Goal: Transaction & Acquisition: Purchase product/service

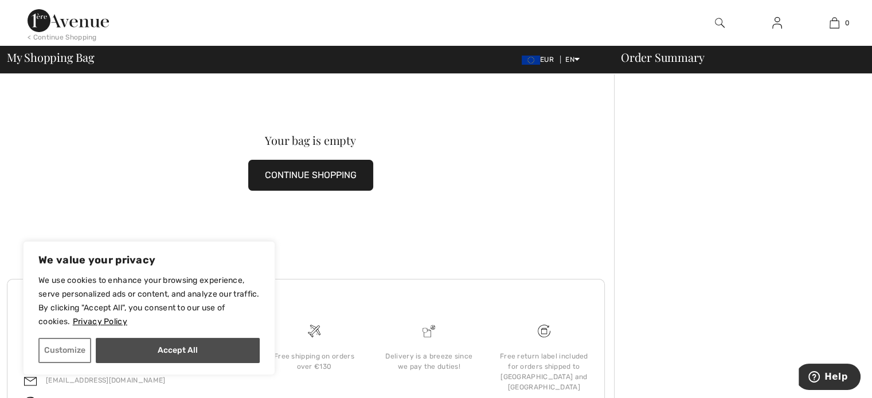
click at [185, 358] on button "Accept All" at bounding box center [178, 350] width 164 height 25
checkbox input "true"
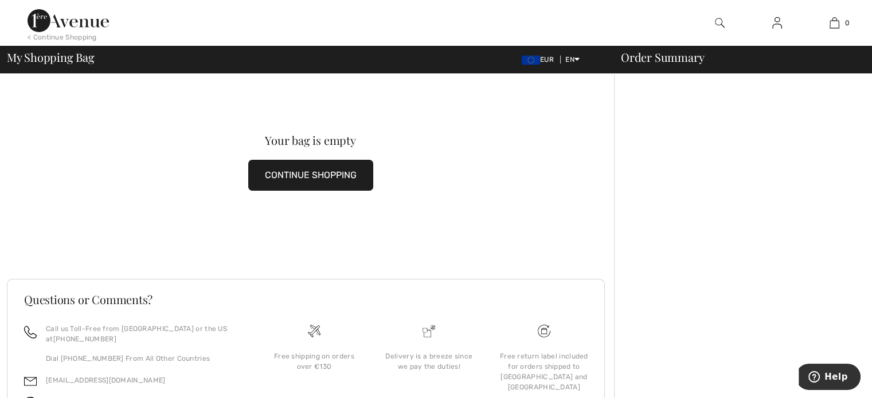
click at [717, 22] on img at bounding box center [720, 23] width 10 height 14
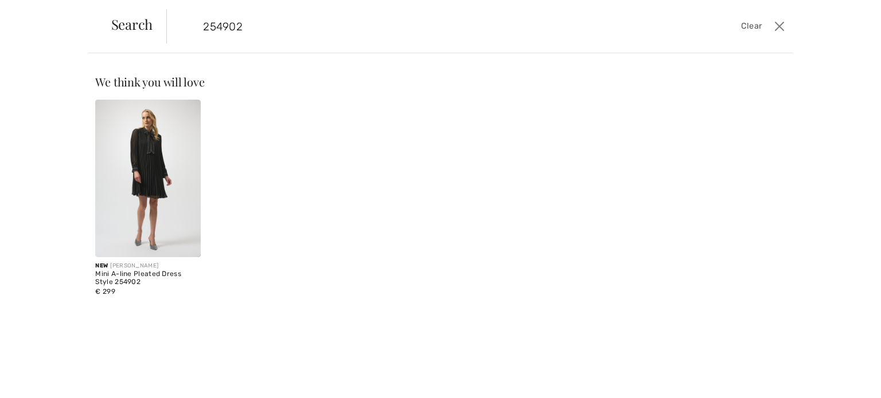
type input "254902"
click at [158, 170] on img at bounding box center [147, 179] width 105 height 158
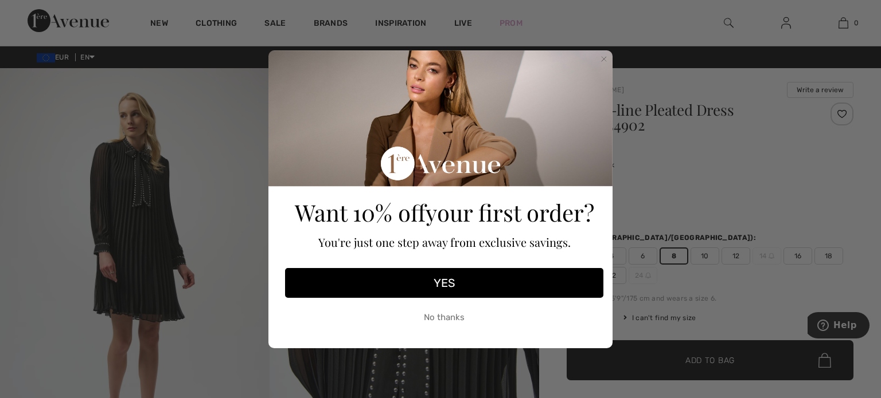
click at [452, 288] on button "YES" at bounding box center [444, 283] width 318 height 30
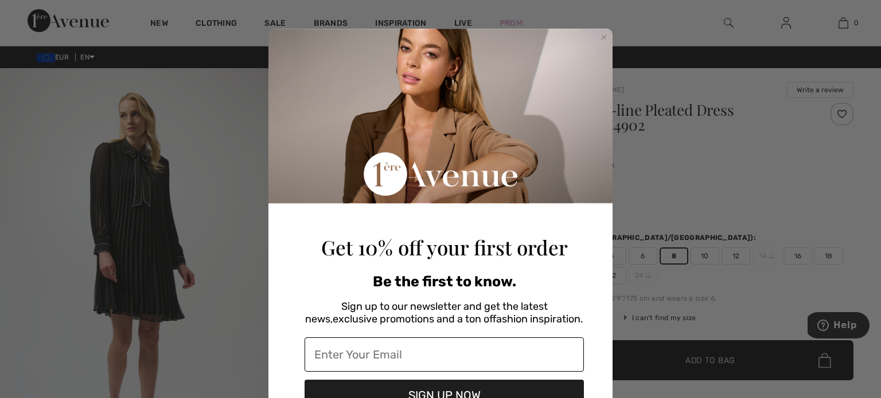
click at [431, 357] on input "Enter Your Email" at bounding box center [443, 355] width 279 height 34
type input "ce_nel88@hotmail.com"
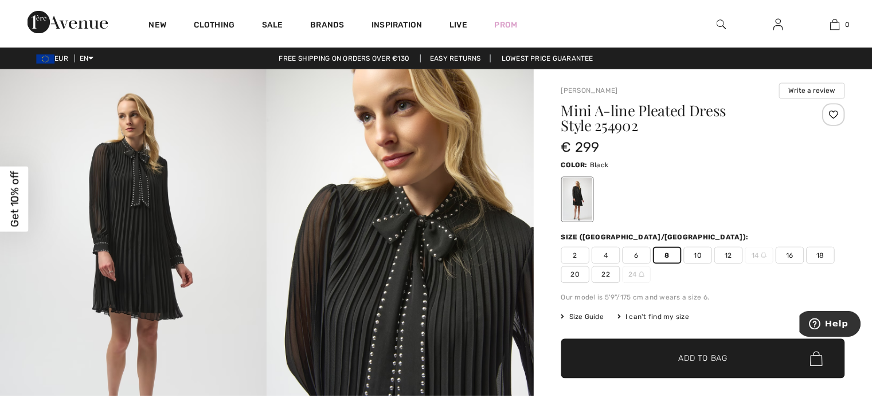
scroll to position [64, 0]
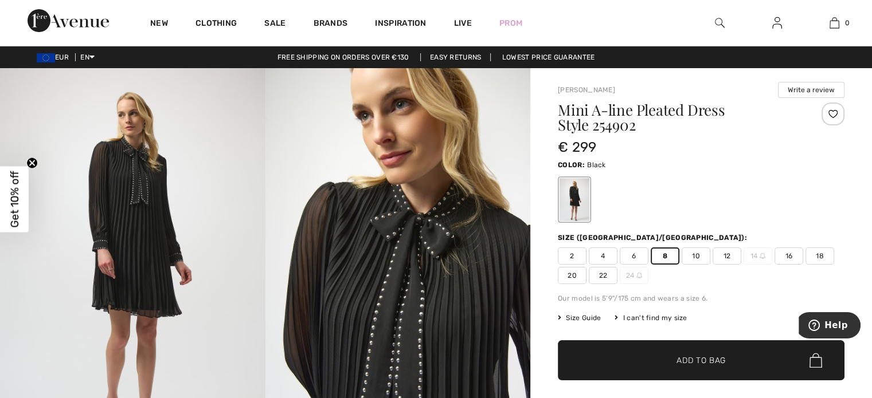
click at [659, 255] on span "8" at bounding box center [665, 256] width 29 height 17
click at [637, 260] on span "6" at bounding box center [634, 256] width 29 height 17
click at [668, 260] on span "8" at bounding box center [665, 256] width 29 height 17
click at [682, 357] on span "Add to Bag" at bounding box center [701, 361] width 49 height 12
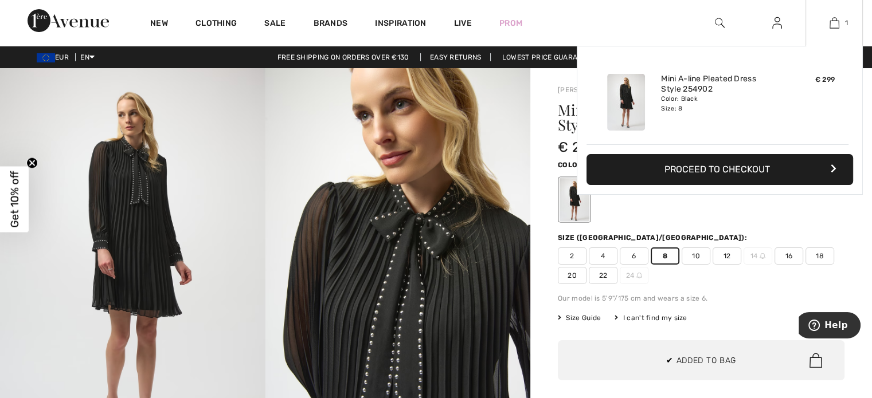
click at [699, 178] on button "Proceed to Checkout" at bounding box center [720, 169] width 267 height 31
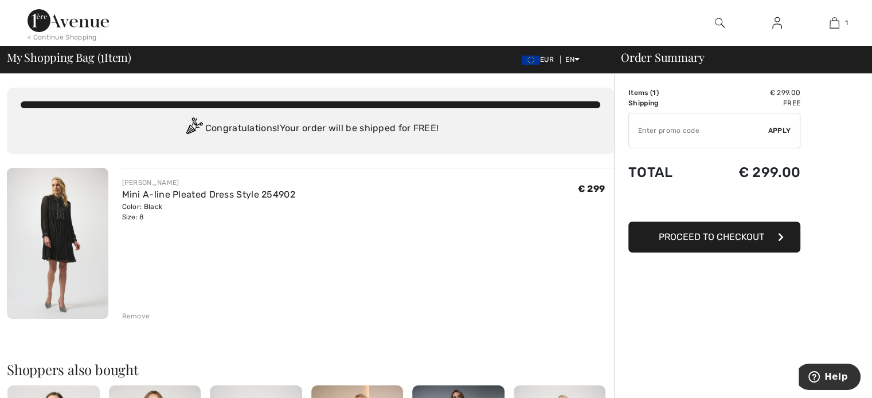
click at [713, 239] on span "Proceed to Checkout" at bounding box center [711, 237] width 105 height 11
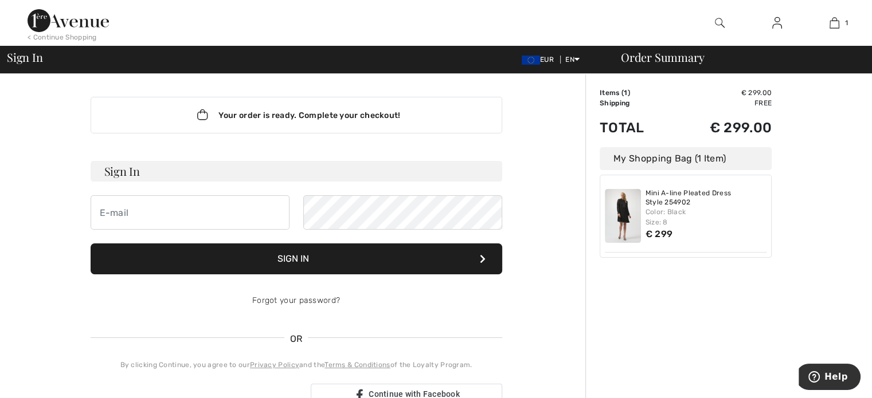
type input "[EMAIL_ADDRESS][DOMAIN_NAME]"
click at [285, 254] on button "Sign In" at bounding box center [297, 259] width 412 height 31
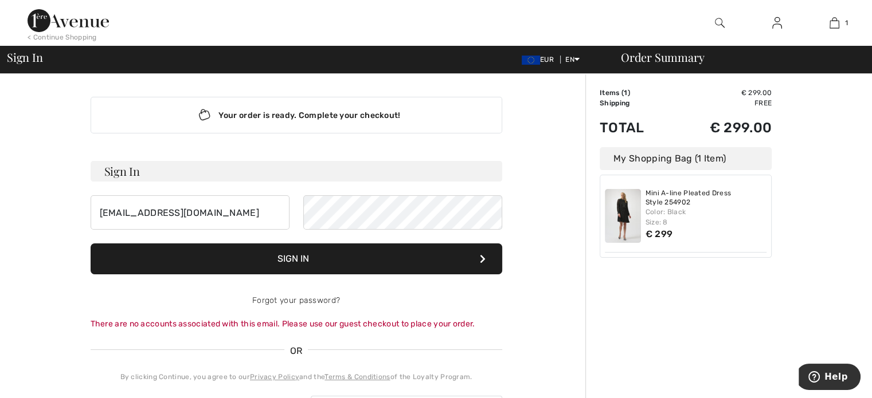
click at [296, 256] on button "Sign In" at bounding box center [297, 259] width 412 height 31
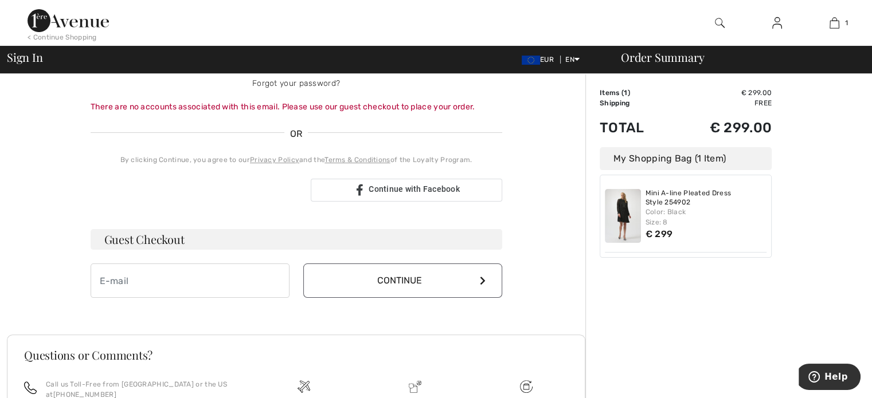
scroll to position [219, 0]
click at [385, 279] on button "Continue" at bounding box center [402, 279] width 199 height 34
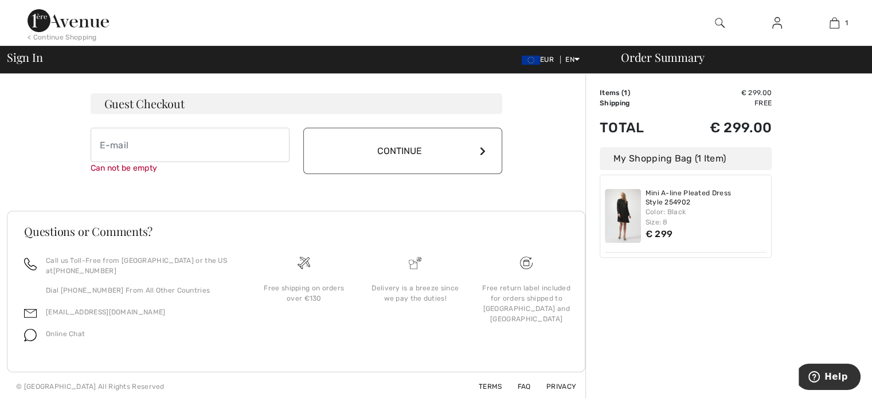
scroll to position [355, 0]
click at [220, 134] on input "email" at bounding box center [190, 143] width 199 height 34
type input "[EMAIL_ADDRESS][DOMAIN_NAME]"
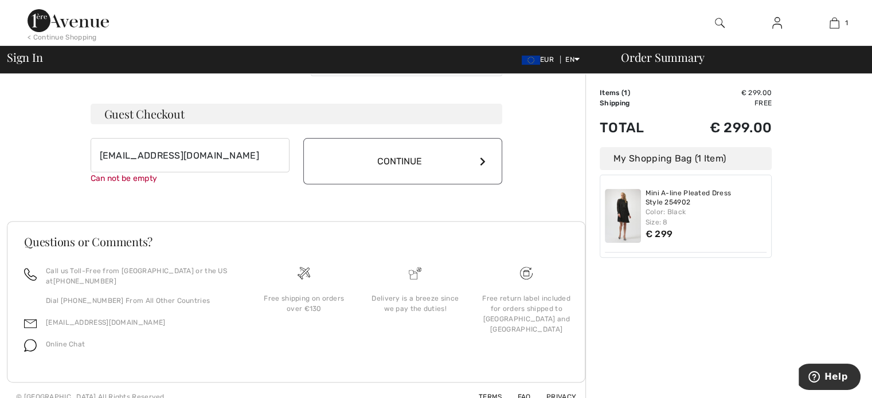
click at [414, 149] on button "Continue" at bounding box center [402, 161] width 199 height 46
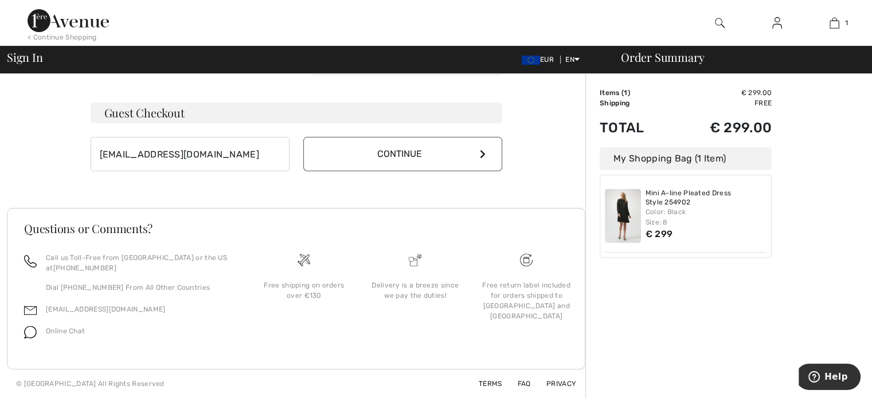
scroll to position [331, 0]
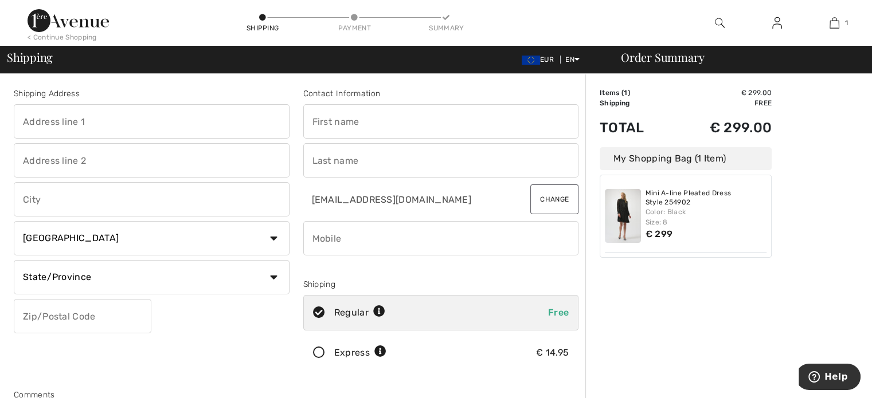
click at [113, 123] on input "text" at bounding box center [152, 121] width 276 height 34
type input "[STREET_ADDRESS]"
type input "Kraainem"
select select "BE"
type input "1950"
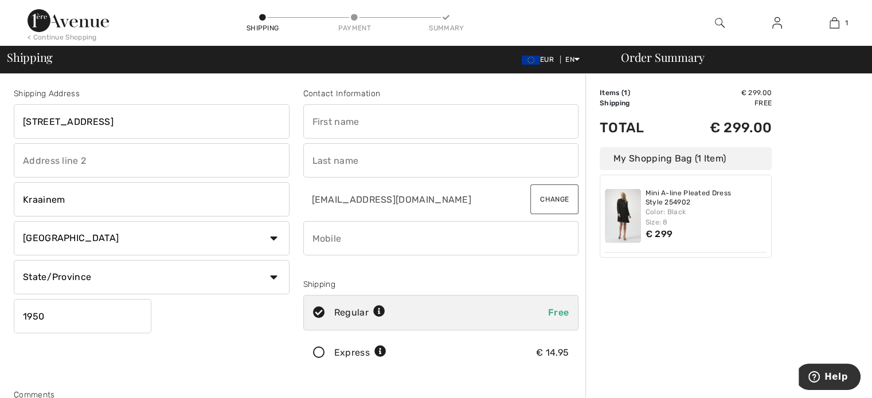
type input "Francisca"
type input "Casigala"
type input "0474306244"
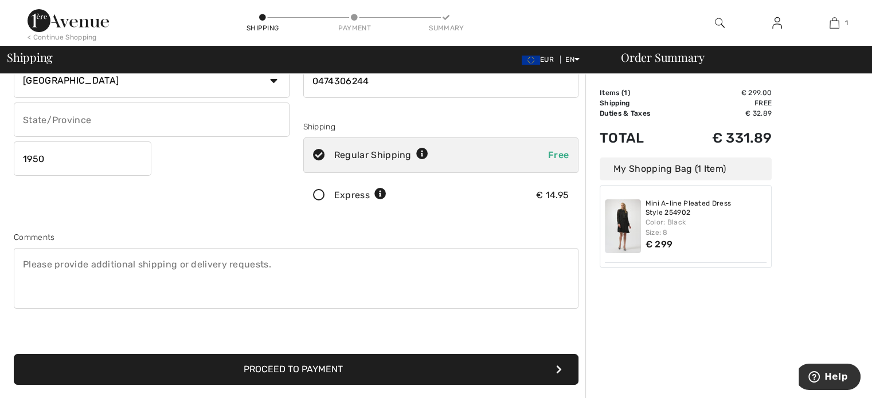
scroll to position [158, 0]
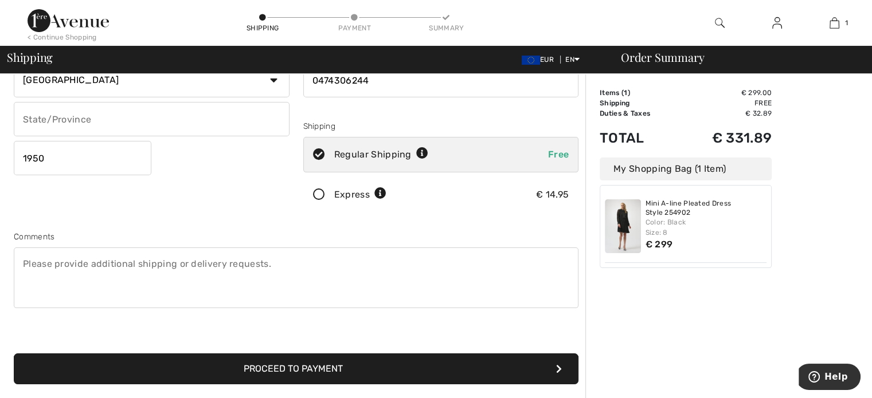
click at [506, 372] on button "Proceed to Payment" at bounding box center [296, 369] width 565 height 31
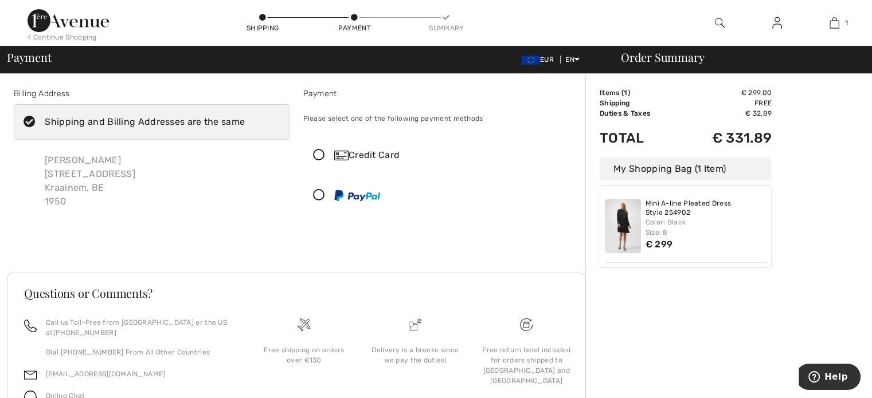
click at [318, 156] on icon at bounding box center [319, 156] width 30 height 12
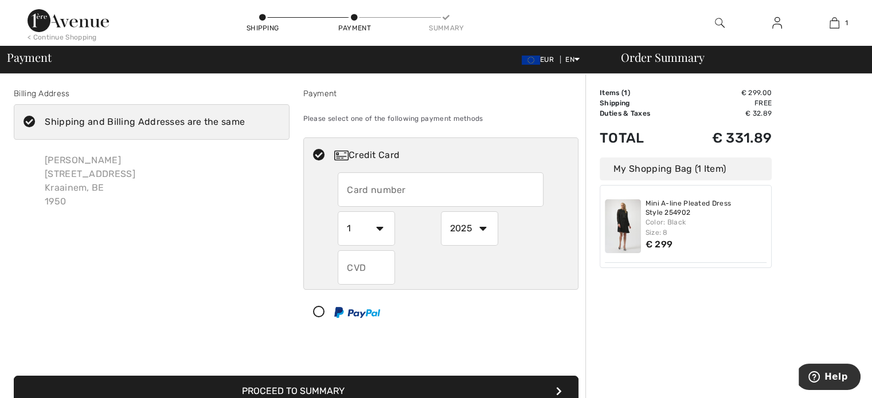
click at [400, 193] on input "text" at bounding box center [441, 190] width 206 height 34
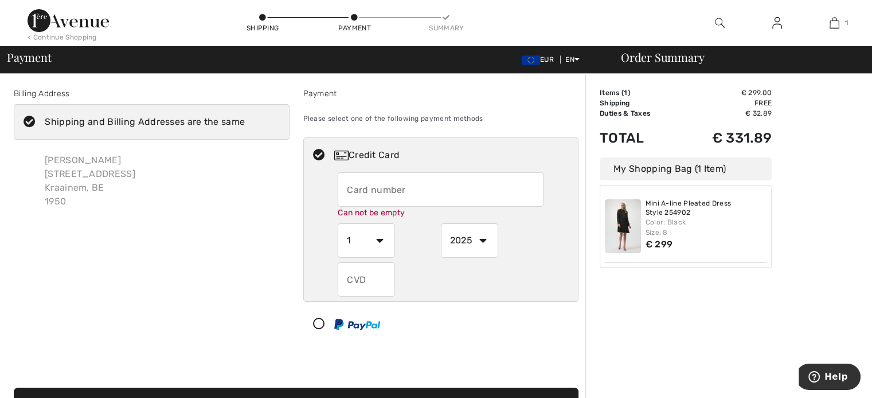
click at [416, 193] on input "text" at bounding box center [441, 190] width 206 height 34
type input "[CREDIT_CARD_NUMBER]"
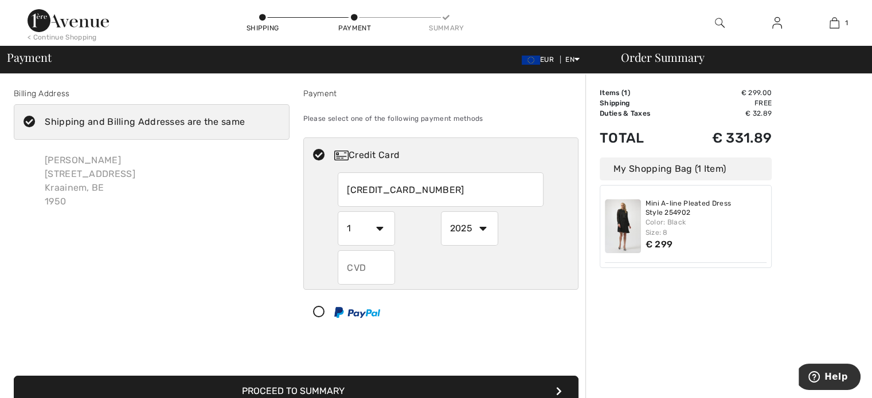
click at [372, 246] on div "5275834374353133 1 2 3 4 5 6 7 8 9 10 11 12 2025 2026 2027 2028 2029 2030 2031 …" at bounding box center [441, 229] width 206 height 112
select select "3"
click at [338, 212] on select "1 2 3 4 5 6 7 8 9 10 11 12" at bounding box center [366, 229] width 57 height 34
click at [480, 228] on select "2025 2026 2027 2028 2029 2030 2031 2032 2033 2034 2035" at bounding box center [469, 229] width 57 height 34
select select "2028"
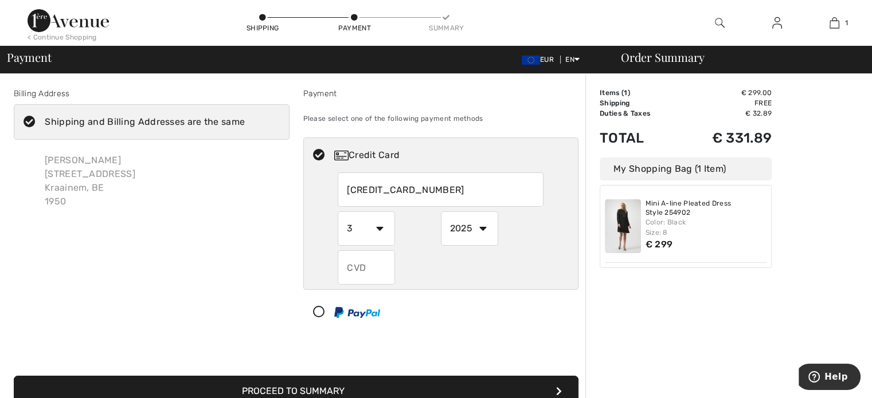
click at [441, 212] on select "2025 2026 2027 2028 2029 2030 2031 2032 2033 2034 2035" at bounding box center [469, 229] width 57 height 34
click at [370, 264] on input "text" at bounding box center [366, 268] width 57 height 34
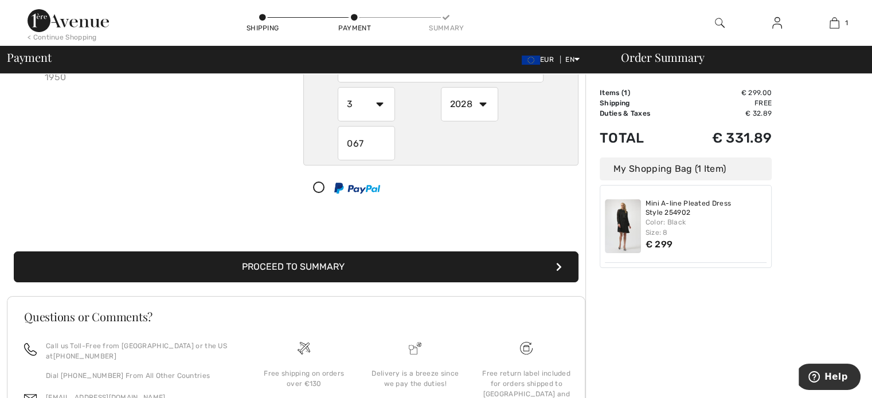
scroll to position [126, 0]
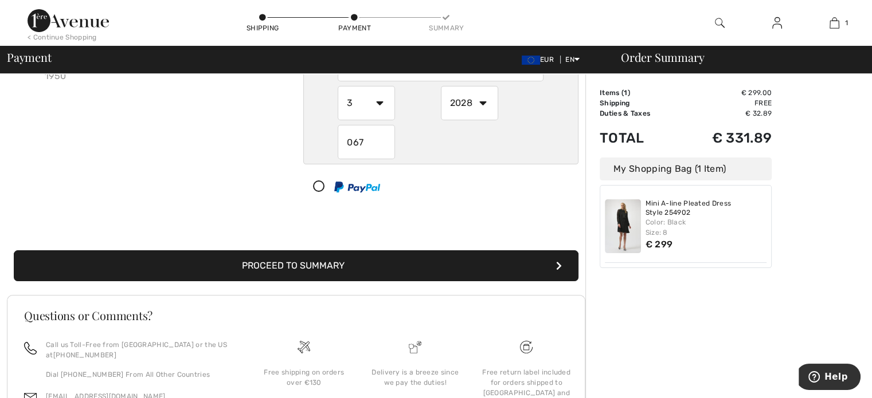
type input "067"
click at [330, 276] on button "Proceed to Summary" at bounding box center [296, 266] width 565 height 31
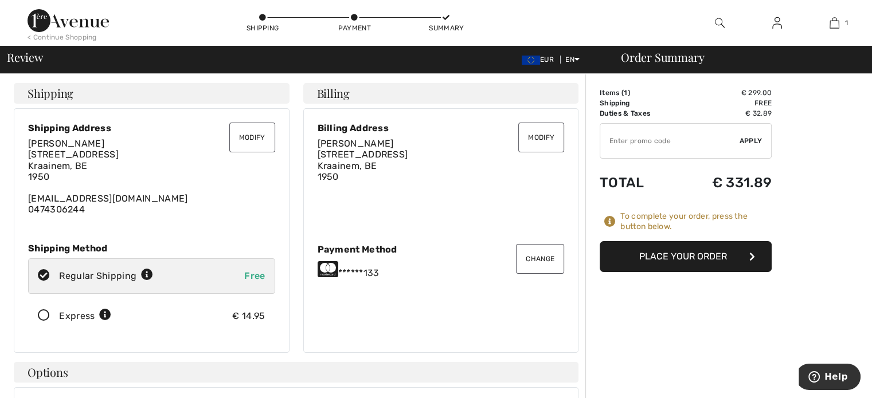
click at [248, 140] on button "Modify" at bounding box center [252, 138] width 46 height 30
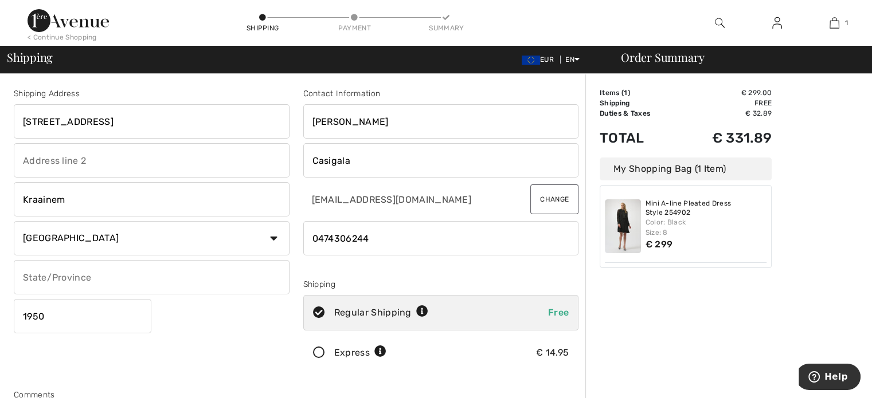
click at [133, 148] on input "text" at bounding box center [152, 160] width 276 height 34
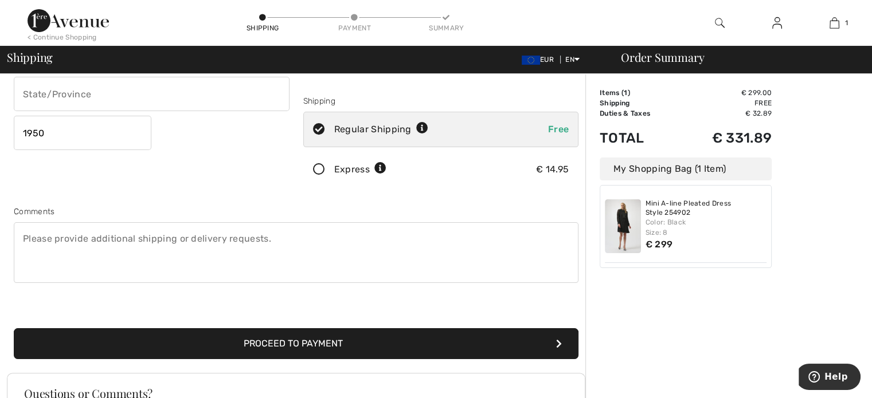
scroll to position [186, 0]
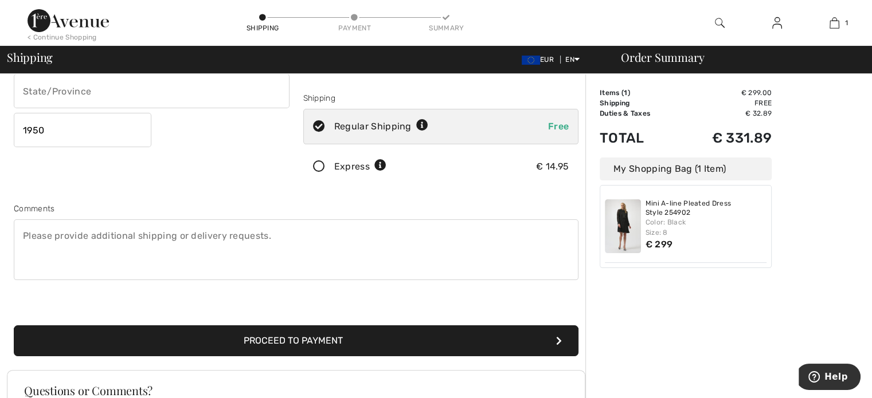
type input "Hairstyle Francisca"
click at [339, 333] on button "Proceed to Payment" at bounding box center [296, 341] width 565 height 31
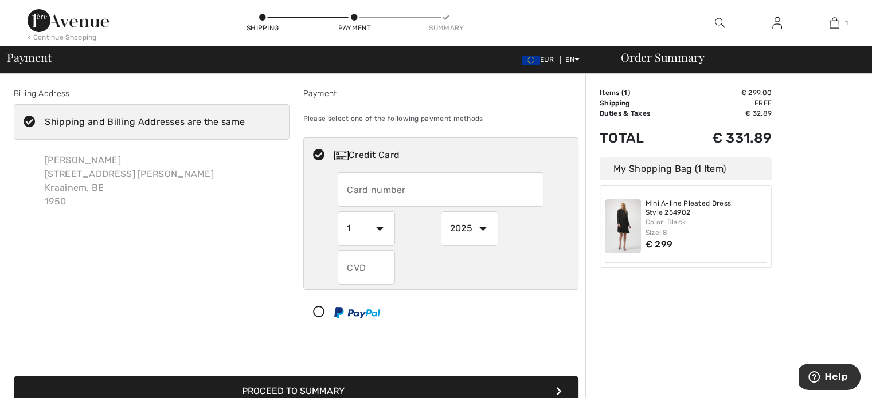
click at [437, 190] on input "text" at bounding box center [441, 190] width 206 height 34
radio input "true"
type input "5275834374353133"
click at [370, 228] on select "1 2 3 4 5 6 7 8 9 10 11 12" at bounding box center [366, 229] width 57 height 34
radio input "true"
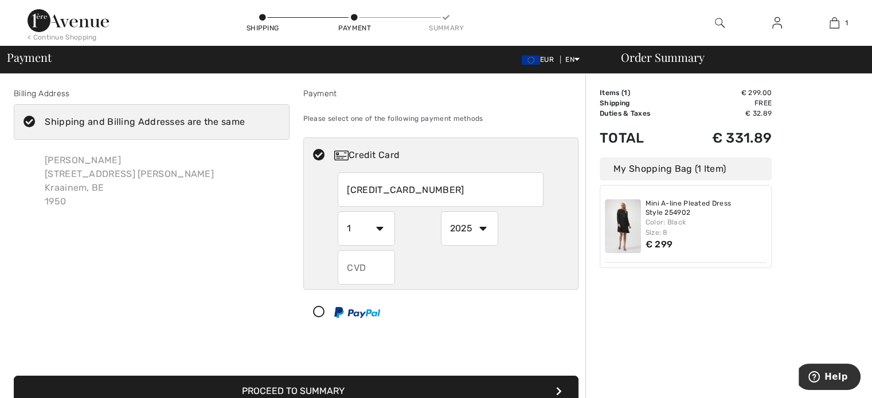
select select "4"
click at [338, 212] on select "1 2 3 4 5 6 7 8 9 10 11 12" at bounding box center [366, 229] width 57 height 34
click at [361, 233] on select "1 2 3 4 5 6 7 8 9 10 11 12" at bounding box center [366, 229] width 57 height 34
radio input "true"
select select "3"
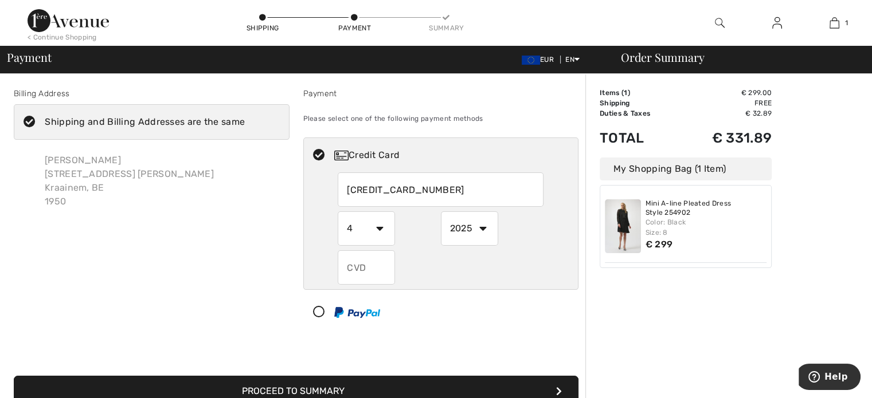
click at [338, 212] on select "1 2 3 4 5 6 7 8 9 10 11 12" at bounding box center [366, 229] width 57 height 34
click at [471, 233] on select "2025 2026 2027 2028 2029 2030 2031 2032 2033 2034 2035" at bounding box center [469, 229] width 57 height 34
radio input "true"
select select "2028"
click at [441, 212] on select "2025 2026 2027 2028 2029 2030 2031 2032 2033 2034 2035" at bounding box center [469, 229] width 57 height 34
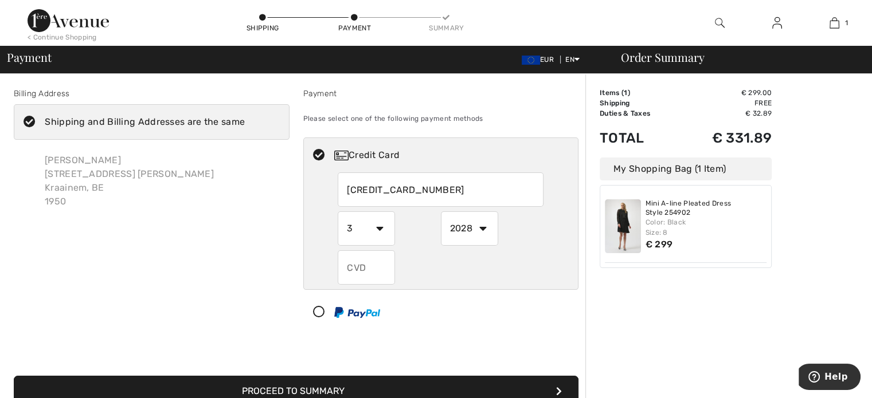
click at [369, 265] on input "text" at bounding box center [366, 268] width 57 height 34
radio input "true"
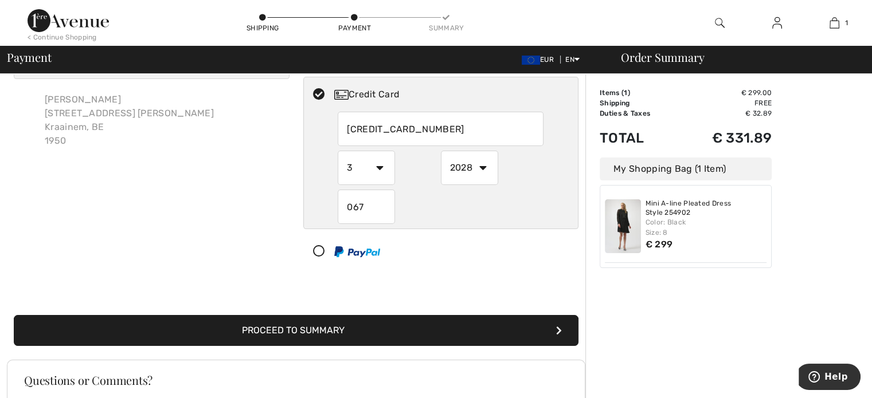
scroll to position [94, 0]
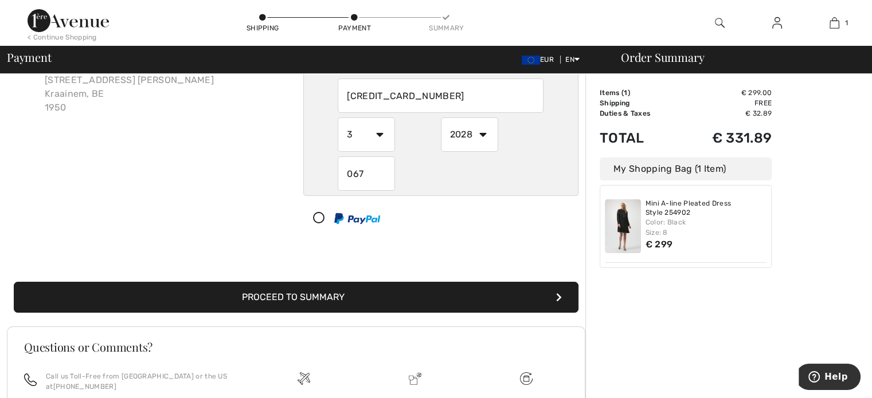
type input "067"
click at [362, 291] on button "Proceed to Summary" at bounding box center [296, 297] width 565 height 31
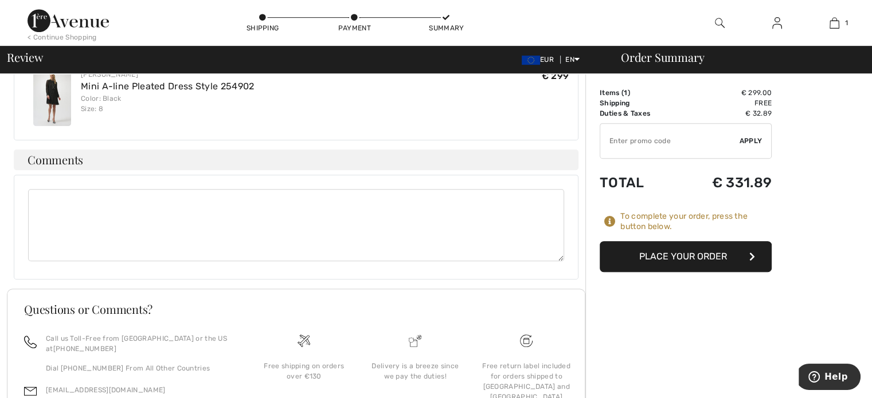
scroll to position [639, 0]
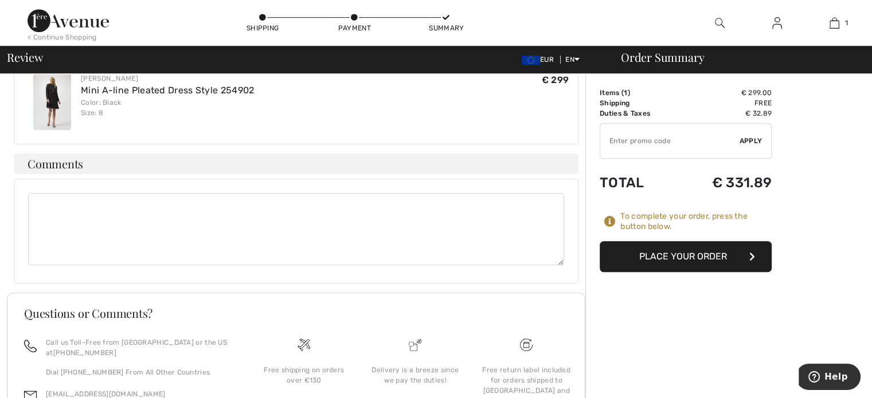
click at [718, 265] on button "Place Your Order" at bounding box center [686, 256] width 172 height 31
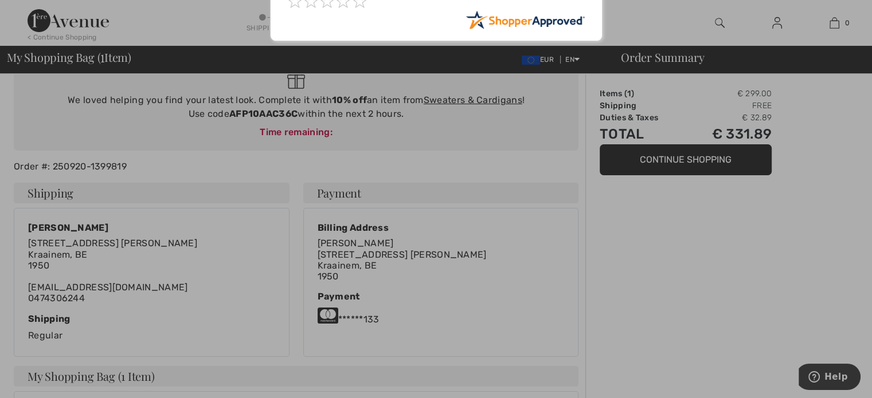
scroll to position [93, 0]
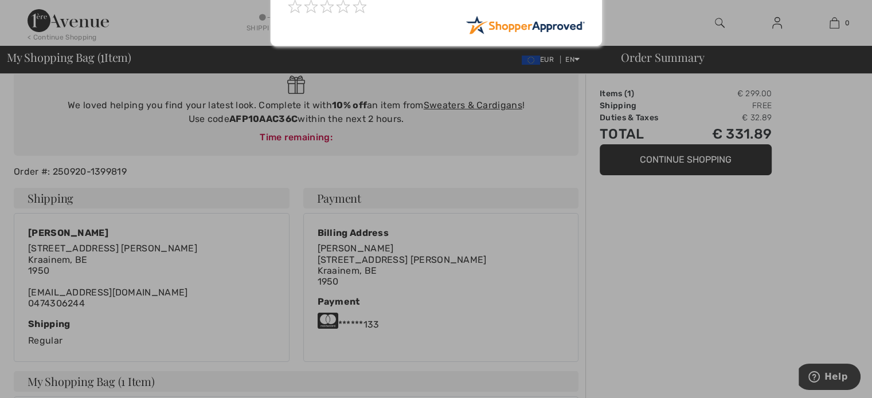
click at [529, 313] on div at bounding box center [436, 199] width 872 height 398
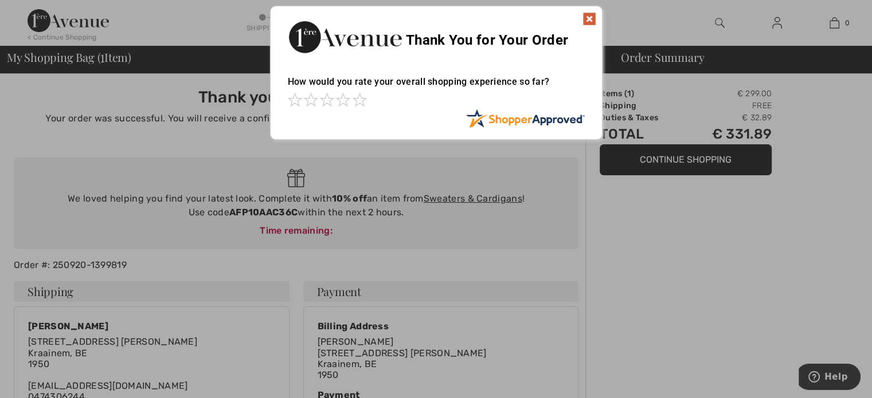
click at [592, 21] on img at bounding box center [590, 19] width 14 height 14
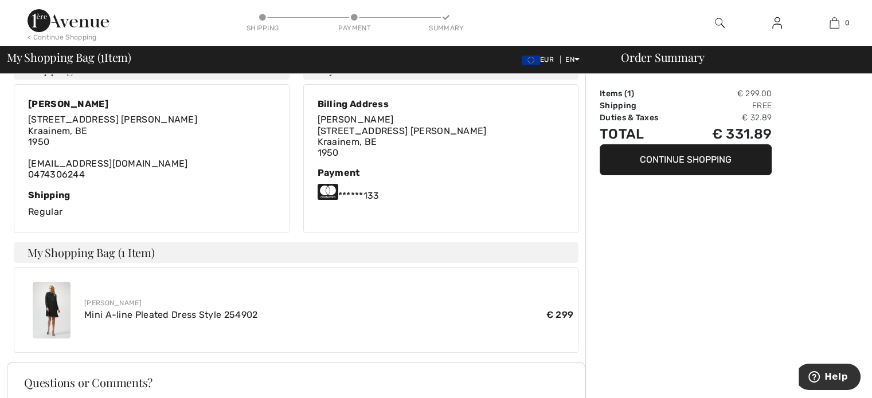
scroll to position [265, 0]
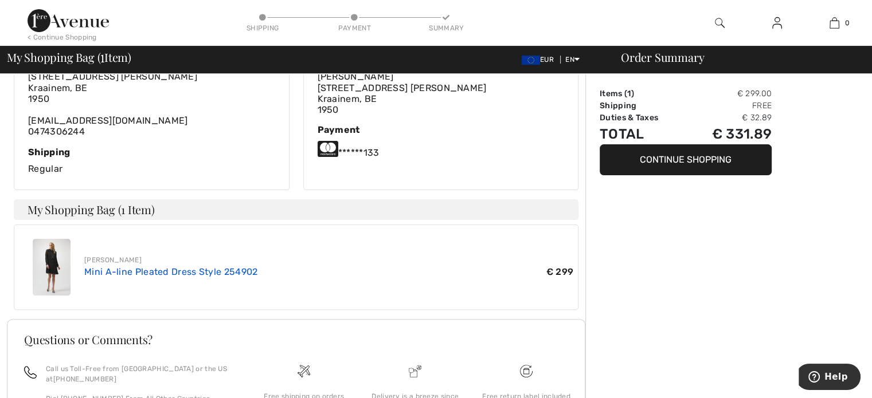
click at [200, 272] on link "Mini A-line Pleated Dress Style 254902" at bounding box center [170, 272] width 173 height 11
